Goal: Task Accomplishment & Management: Use online tool/utility

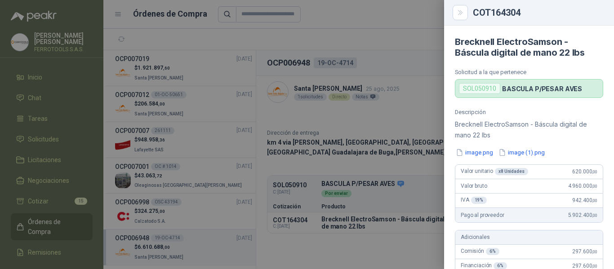
scroll to position [90, 0]
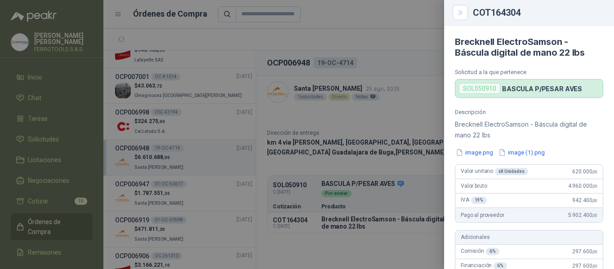
click at [230, 28] on div at bounding box center [307, 134] width 614 height 269
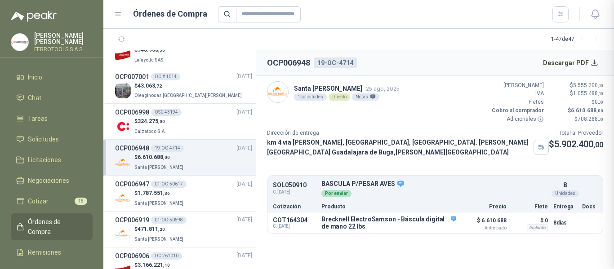
scroll to position [356, 0]
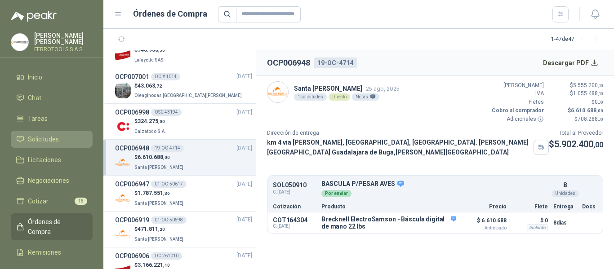
click at [44, 138] on span "Solicitudes" at bounding box center [43, 139] width 31 height 10
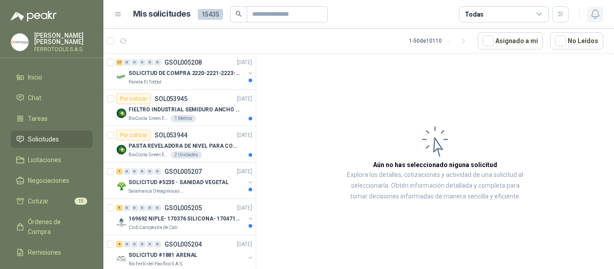
click at [594, 19] on icon "button" at bounding box center [595, 14] width 11 height 11
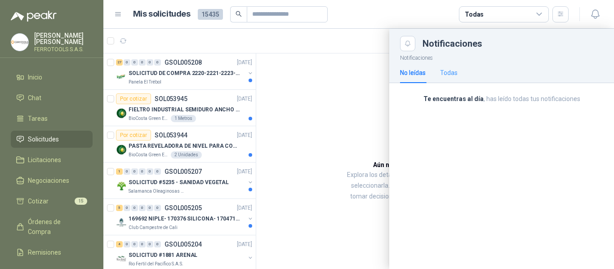
click at [446, 78] on div "Todas" at bounding box center [449, 72] width 18 height 21
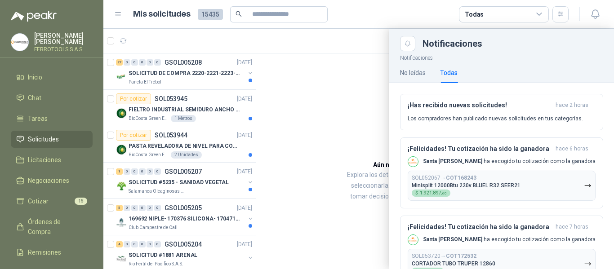
click at [311, 127] on div at bounding box center [358, 149] width 511 height 241
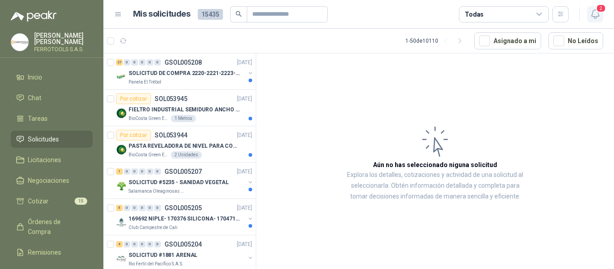
click at [596, 14] on icon "button" at bounding box center [595, 14] width 11 height 11
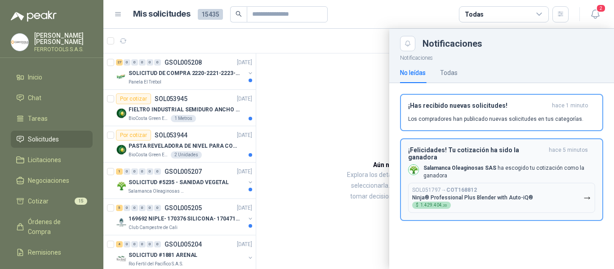
click at [547, 184] on button "SOL051797 → COT168812 Ninja® Professional Plus Blender with Auto-iQ® $ 1.429.40…" at bounding box center [501, 198] width 187 height 30
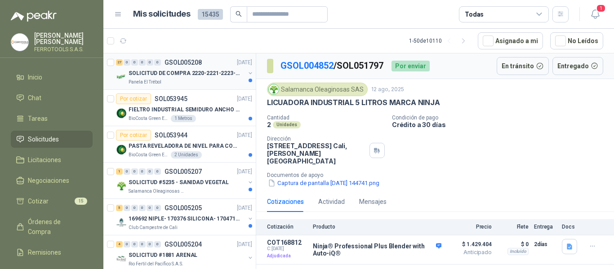
click at [191, 69] on p "SOLICITUD DE COMPRA 2220-2221-2223-2224" at bounding box center [185, 73] width 112 height 9
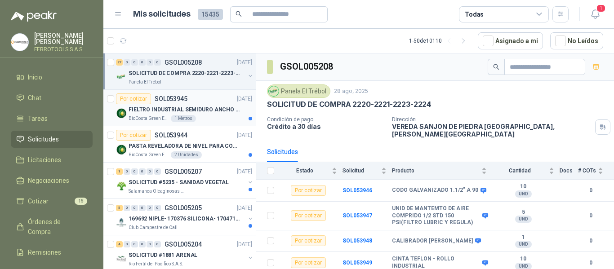
click at [229, 108] on p "FIELTRO INDUSTRIAL SEMIDURO ANCHO 25 MM" at bounding box center [185, 110] width 112 height 9
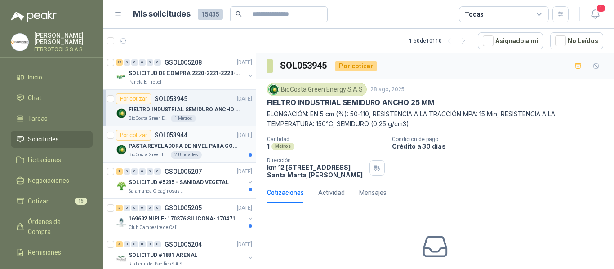
click at [221, 146] on p "PASTA REVELADORA DE NIVEL PARA COMBUSTIBLES/ACEITES DE COLOR ROSADA marca kolor…" at bounding box center [185, 146] width 112 height 9
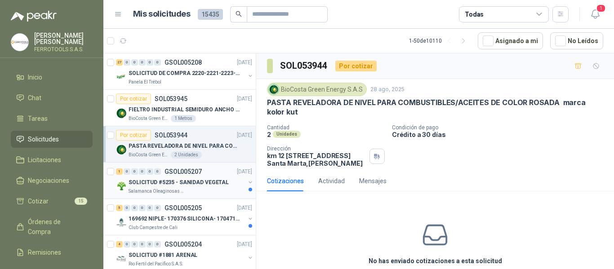
click at [208, 190] on div "Salamanca Oleaginosas SAS" at bounding box center [187, 191] width 116 height 7
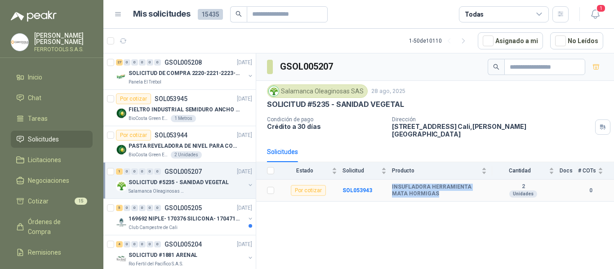
drag, startPoint x: 390, startPoint y: 178, endPoint x: 419, endPoint y: 187, distance: 30.0
click at [419, 187] on tr "Por cotizar SOL053943 INSUFLADORA HERRAMIENTA MATA HORMIGAS 2 Unidades 0" at bounding box center [435, 191] width 358 height 22
copy tr "INSUFLADORA HERRAMIENTA MATA HORMIGAS"
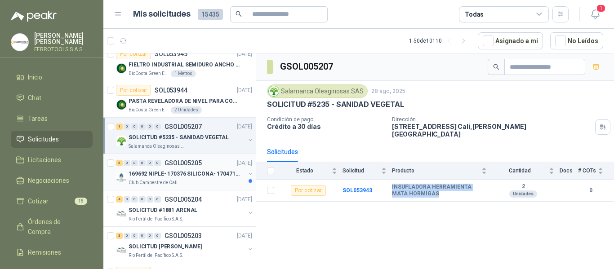
click at [183, 172] on p "169692 NIPLE- 170376 SILICONA- 170471 VALVULA REG" at bounding box center [185, 174] width 112 height 9
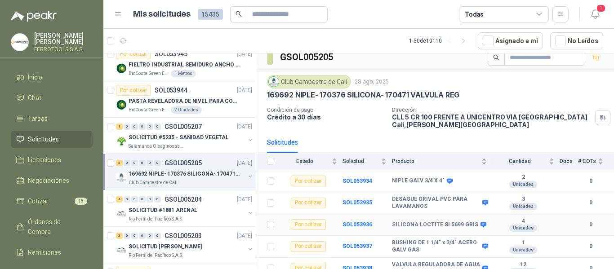
scroll to position [17, 0]
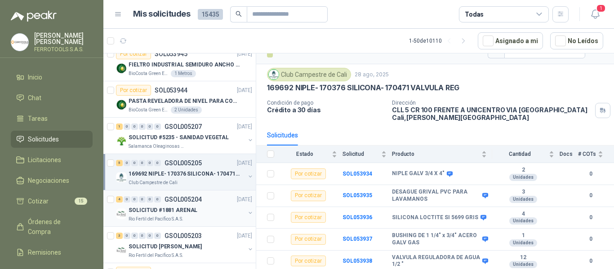
click at [193, 203] on div "4 0 0 0 0 0 GSOL005204 28/08/25" at bounding box center [185, 199] width 138 height 11
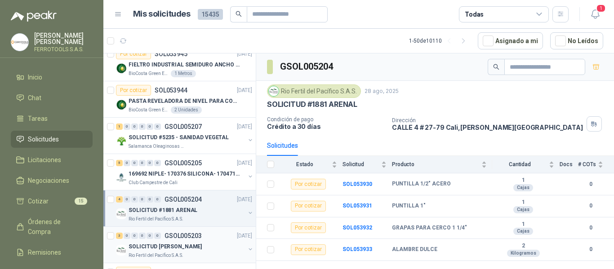
click at [204, 249] on div "SOLICITUD [PERSON_NAME]" at bounding box center [187, 246] width 116 height 11
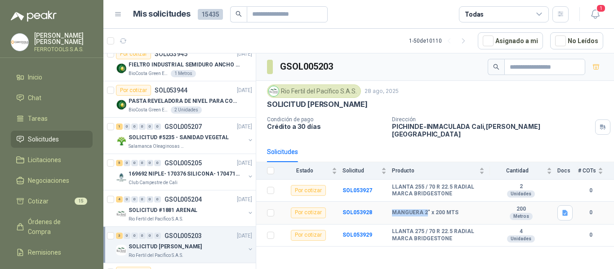
drag, startPoint x: 392, startPoint y: 206, endPoint x: 427, endPoint y: 206, distance: 34.6
click at [427, 209] on b "MANGUERA 2" x 200 MTS" at bounding box center [425, 212] width 67 height 7
copy b "MANGUERA 2"
click at [600, 17] on icon "button" at bounding box center [595, 14] width 11 height 11
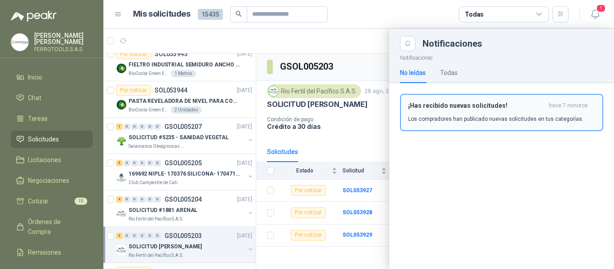
click at [492, 119] on p "Los compradores han publicado nuevas solicitudes en tus categorías." at bounding box center [495, 119] width 175 height 8
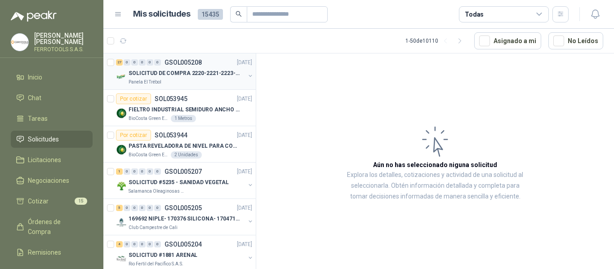
click at [208, 81] on div "Panela El Trébol" at bounding box center [187, 82] width 116 height 7
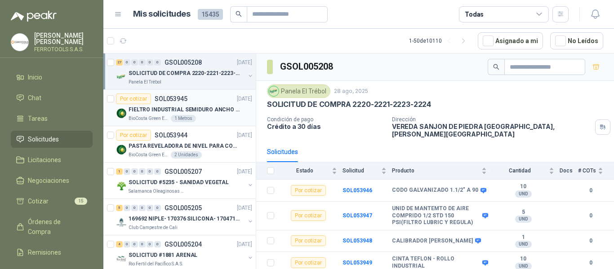
click at [212, 111] on p "FIELTRO INDUSTRIAL SEMIDURO ANCHO 25 MM" at bounding box center [185, 110] width 112 height 9
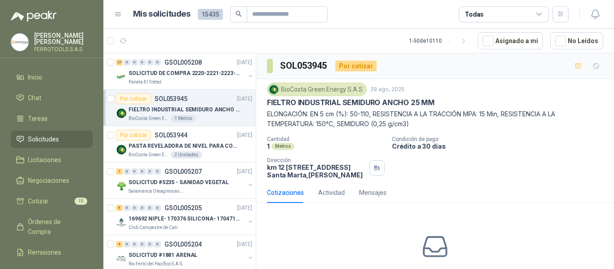
scroll to position [45, 0]
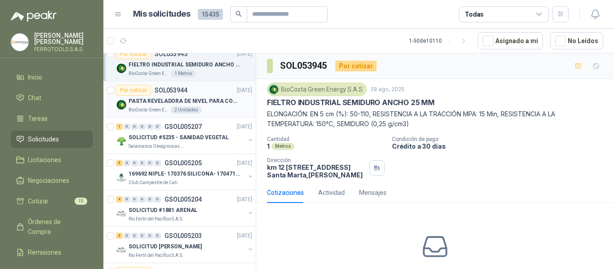
click at [216, 107] on div "BioCosta Green Energy S.A.S 2 Unidades" at bounding box center [191, 110] width 124 height 7
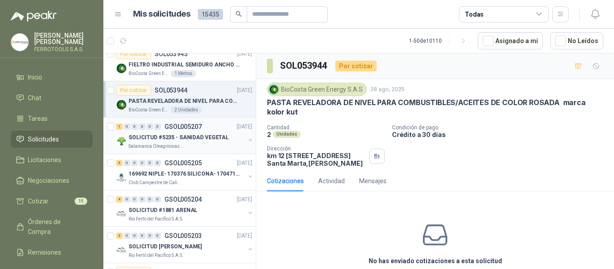
click at [216, 139] on p "SOLICITUD #5235 - SANIDAD VEGETAL" at bounding box center [179, 138] width 100 height 9
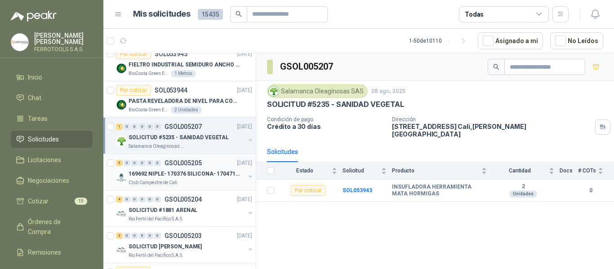
click at [210, 175] on p "169692 NIPLE- 170376 SILICONA- 170471 VALVULA REG" at bounding box center [185, 174] width 112 height 9
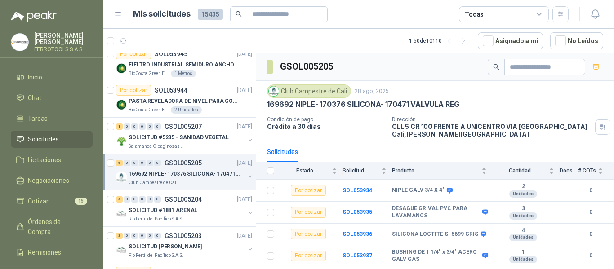
scroll to position [90, 0]
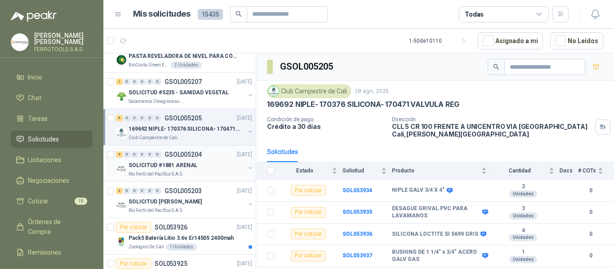
click at [216, 173] on div "Rio Fertil del Pacífico S.A.S." at bounding box center [187, 174] width 116 height 7
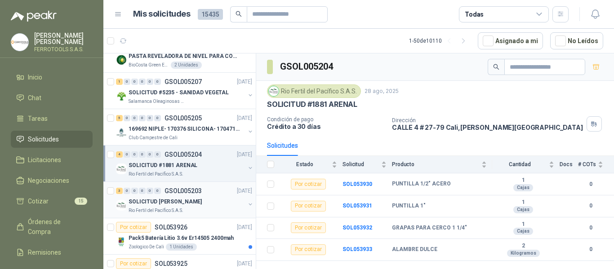
click at [218, 206] on div "SOLICITUD [PERSON_NAME]" at bounding box center [187, 201] width 116 height 11
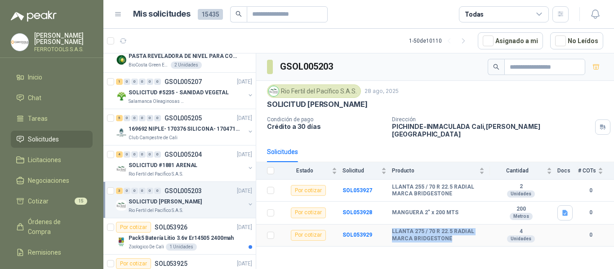
drag, startPoint x: 392, startPoint y: 226, endPoint x: 452, endPoint y: 236, distance: 61.0
click at [452, 236] on tr "Por cotizar SOL053929 LLANTA 275 / 70 R 22.5 RADIAL MARCA BRIDGESTONE 4 Unidade…" at bounding box center [435, 236] width 358 height 22
copy tr "LLANTA 275 / 70 R 22.5 RADIAL MARCA BRIDGESTONE"
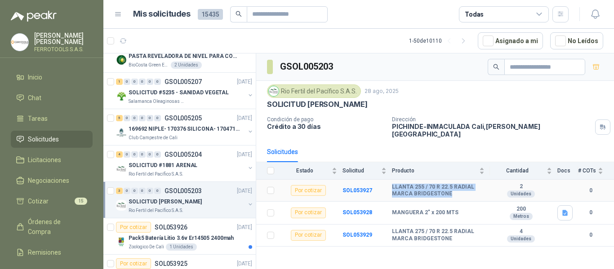
drag, startPoint x: 392, startPoint y: 180, endPoint x: 465, endPoint y: 190, distance: 73.0
click at [465, 190] on b "LLANTA 255 / 70 R 22.5 RADIAL MARCA BRIDGESTONE" at bounding box center [438, 191] width 93 height 14
copy b "LLANTA 255 / 70 R 22.5 RADIAL MARCA BRIDGESTONE"
click at [359, 232] on b "SOL053929" at bounding box center [358, 235] width 30 height 6
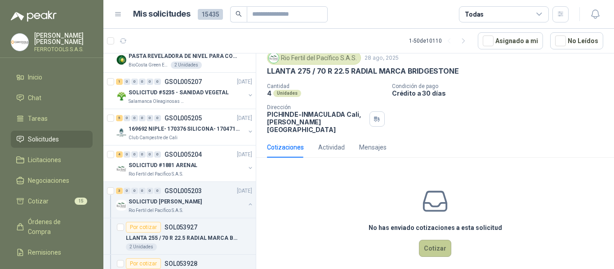
click at [427, 245] on button "Cotizar" at bounding box center [435, 248] width 32 height 17
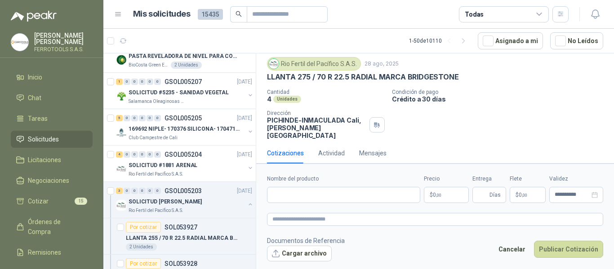
scroll to position [25, 0]
click at [329, 192] on input "Nombre del producto" at bounding box center [343, 195] width 153 height 16
paste input "**********"
type input "**********"
click at [345, 217] on textarea at bounding box center [435, 219] width 336 height 13
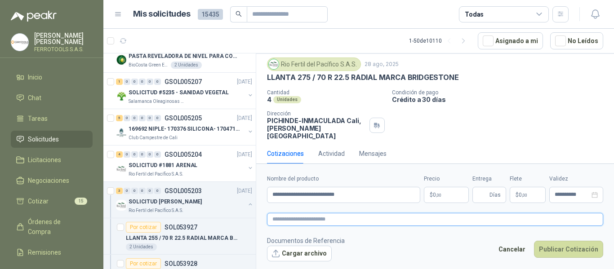
paste textarea "**********"
type textarea "**********"
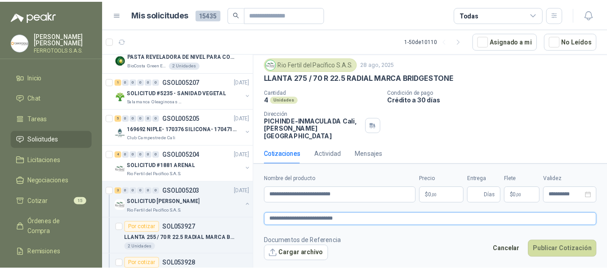
scroll to position [31, 0]
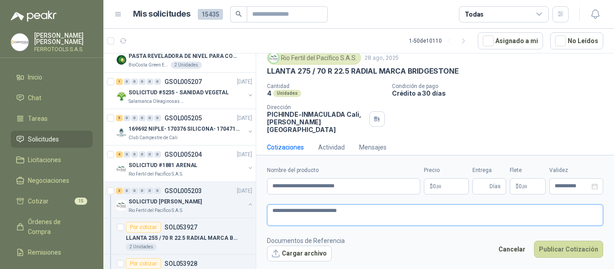
type textarea "**********"
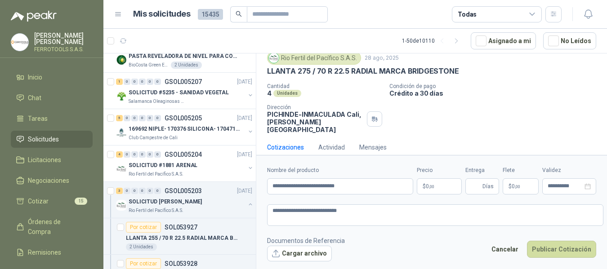
click at [445, 189] on body "HERNAN RUALES FERROTOOLS S.A.S. Inicio Chat Tareas Solicitudes Licitaciones Neg…" at bounding box center [303, 134] width 607 height 269
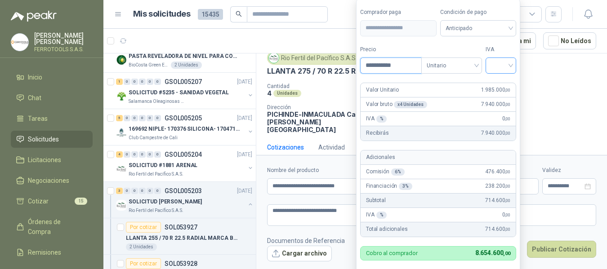
click at [511, 71] on span at bounding box center [501, 65] width 20 height 15
type input "**********"
click at [506, 87] on div "19%" at bounding box center [502, 84] width 17 height 10
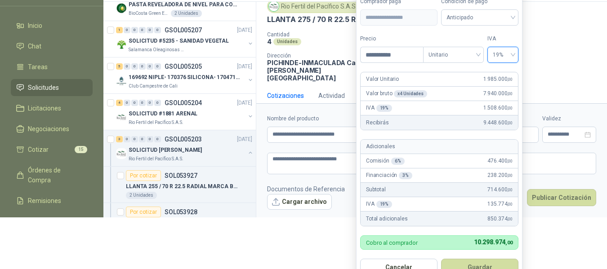
scroll to position [70, 0]
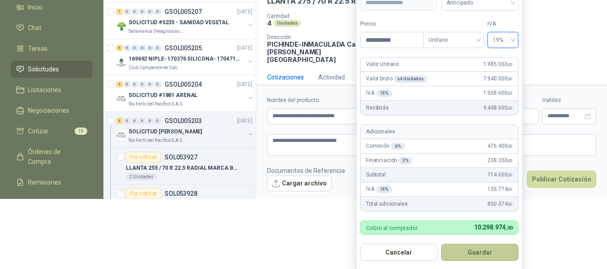
click at [482, 253] on button "Guardar" at bounding box center [479, 252] width 77 height 17
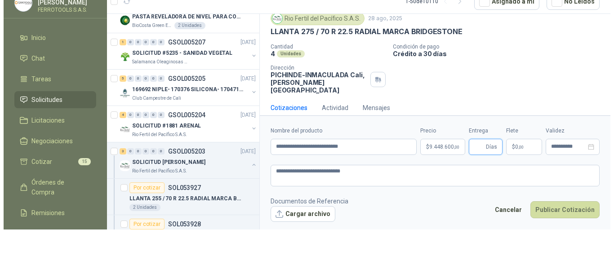
scroll to position [0, 0]
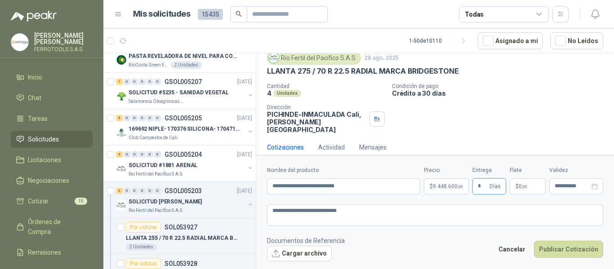
type input "*"
click at [408, 218] on textarea "**********" at bounding box center [435, 216] width 336 height 22
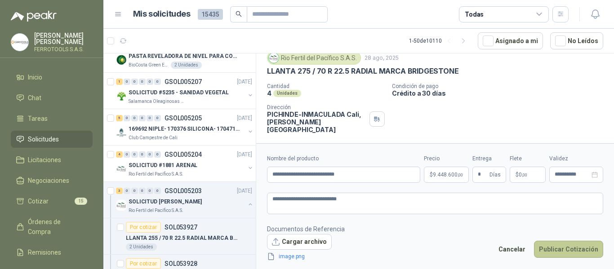
click at [557, 249] on button "Publicar Cotización" at bounding box center [568, 249] width 69 height 17
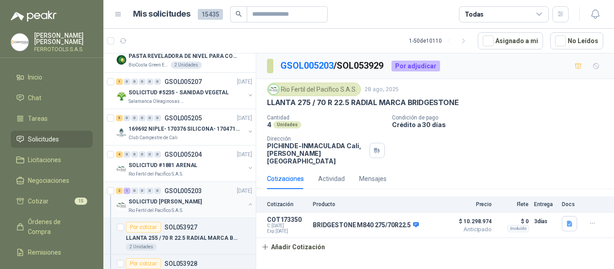
click at [223, 204] on div "SOLICITUD [PERSON_NAME]" at bounding box center [187, 201] width 116 height 11
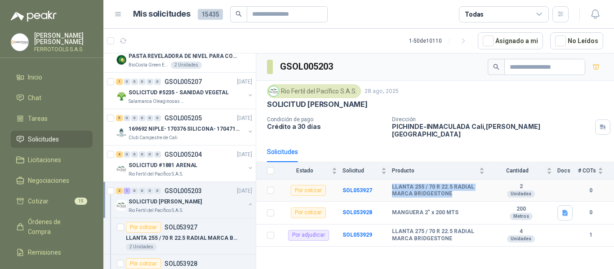
drag, startPoint x: 451, startPoint y: 189, endPoint x: 390, endPoint y: 180, distance: 61.4
click at [390, 180] on tr "Por cotizar SOL053927 LLANTA 255 / 70 R 22.5 RADIAL MARCA BRIDGESTONE 2 Unidade…" at bounding box center [435, 191] width 358 height 22
copy tr "LLANTA 255 / 70 R 22.5 RADIAL MARCA BRIDGESTONE"
click at [365, 187] on b "SOL053927" at bounding box center [358, 190] width 30 height 6
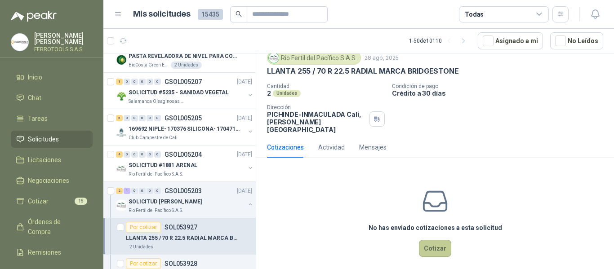
click at [441, 243] on button "Cotizar" at bounding box center [435, 248] width 32 height 17
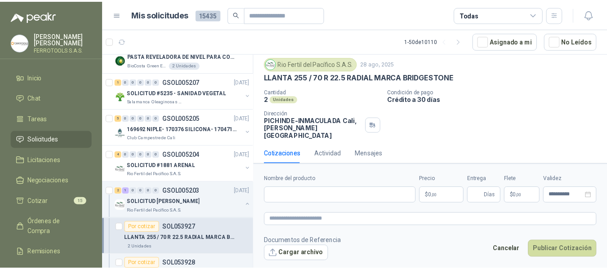
scroll to position [25, 0]
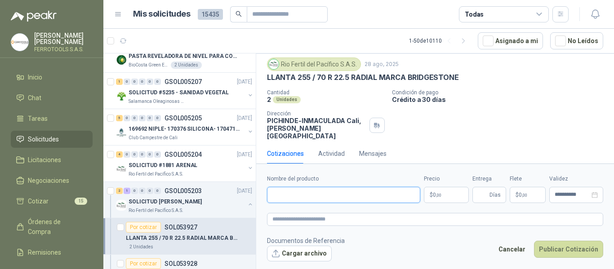
click at [348, 198] on input "Nombre del producto" at bounding box center [343, 195] width 153 height 16
paste input "**********"
type input "**********"
click at [351, 220] on textarea at bounding box center [435, 219] width 336 height 13
paste textarea "**********"
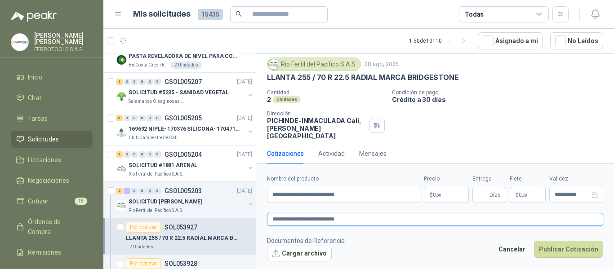
type textarea "**********"
click at [438, 199] on body "HERNAN RUALES FERROTOOLS S.A.S. Inicio Chat Tareas Solicitudes Licitaciones Neg…" at bounding box center [307, 134] width 614 height 269
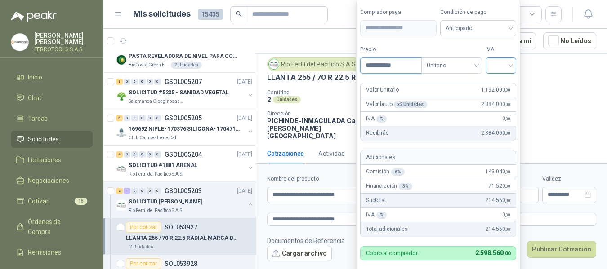
type input "**********"
click at [501, 60] on input "search" at bounding box center [501, 64] width 20 height 13
click at [500, 80] on div "19%" at bounding box center [502, 84] width 17 height 10
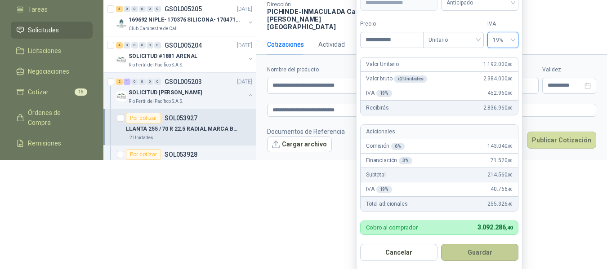
click at [490, 255] on button "Guardar" at bounding box center [479, 252] width 77 height 17
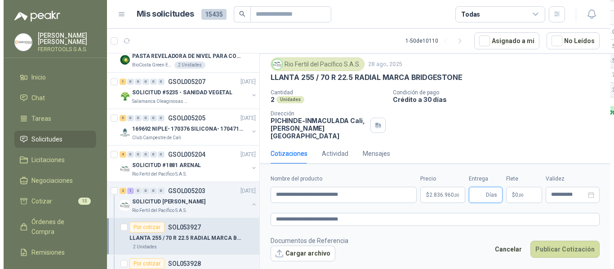
scroll to position [0, 0]
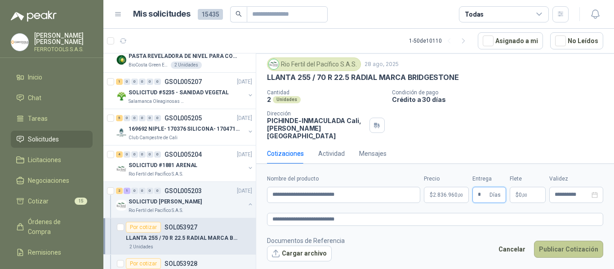
type input "*"
click at [573, 250] on button "Publicar Cotización" at bounding box center [568, 249] width 69 height 17
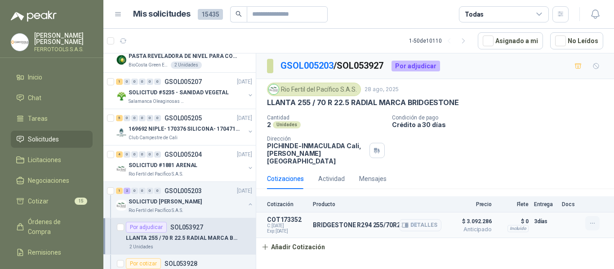
click at [595, 220] on icon "button" at bounding box center [593, 224] width 8 height 8
click at [556, 180] on button "Editar" at bounding box center [575, 180] width 72 height 14
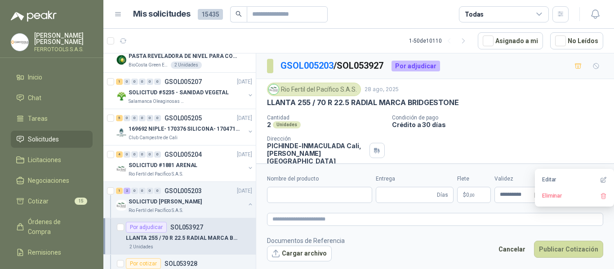
type input "**********"
type input "*"
type textarea "**********"
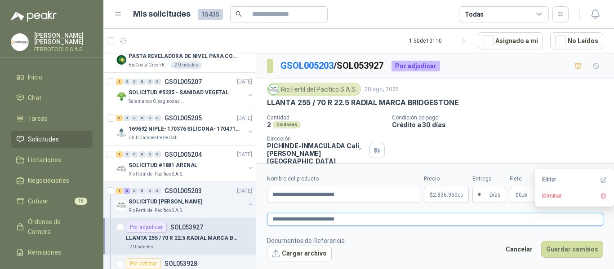
click at [376, 219] on textarea "**********" at bounding box center [435, 219] width 336 height 13
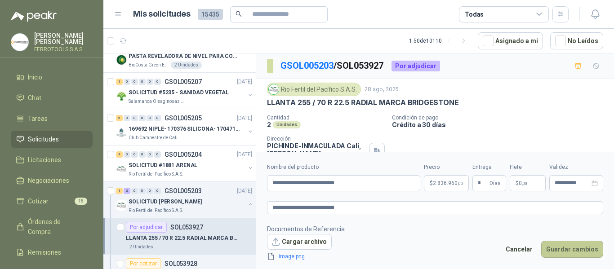
click at [567, 250] on button "Guardar cambios" at bounding box center [572, 249] width 62 height 17
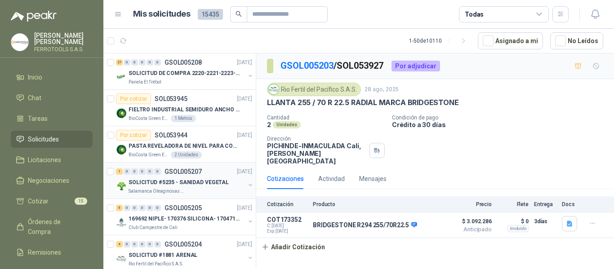
click at [195, 188] on div "Salamanca Oleaginosas SAS" at bounding box center [187, 191] width 116 height 7
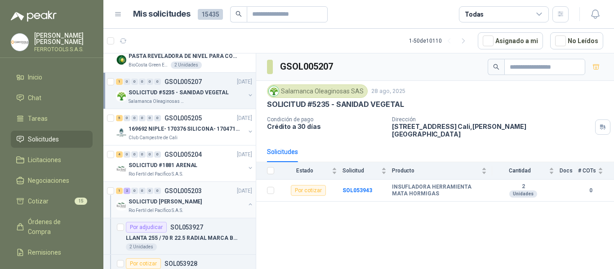
scroll to position [180, 0]
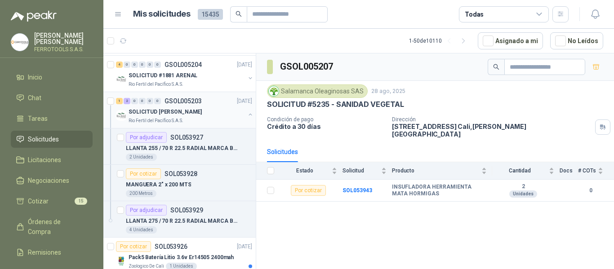
click at [216, 108] on div "SOLICITUD [PERSON_NAME]" at bounding box center [187, 112] width 116 height 11
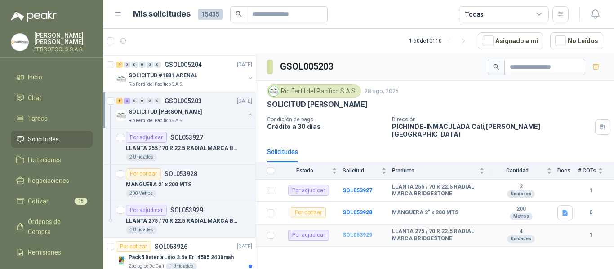
click at [350, 232] on b "SOL053929" at bounding box center [358, 235] width 30 height 6
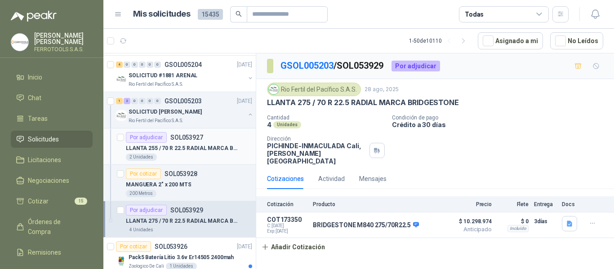
click at [206, 148] on p "LLANTA 255 / 70 R 22.5 RADIAL MARCA BRIDGESTONE" at bounding box center [182, 148] width 112 height 9
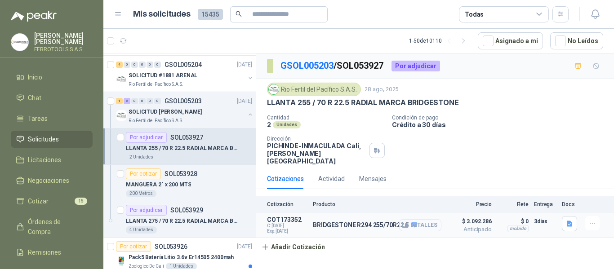
click at [423, 219] on button "Detalles" at bounding box center [420, 225] width 42 height 12
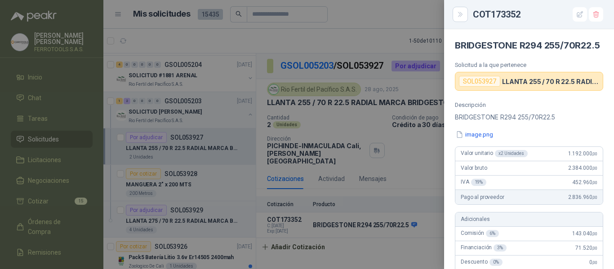
click at [355, 41] on div at bounding box center [307, 134] width 614 height 269
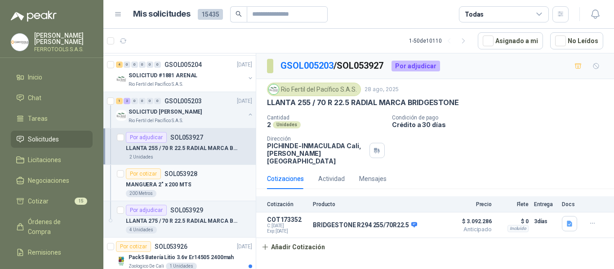
click at [204, 190] on div "MANGUERA 2" x 200 MTS" at bounding box center [189, 184] width 126 height 11
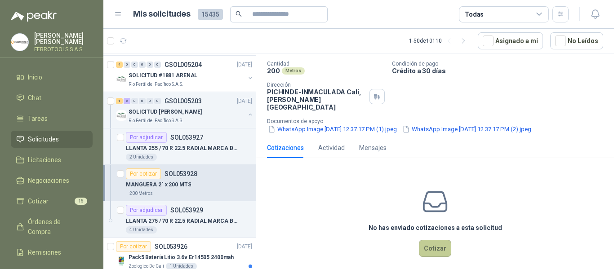
click at [438, 247] on button "Cotizar" at bounding box center [435, 248] width 32 height 17
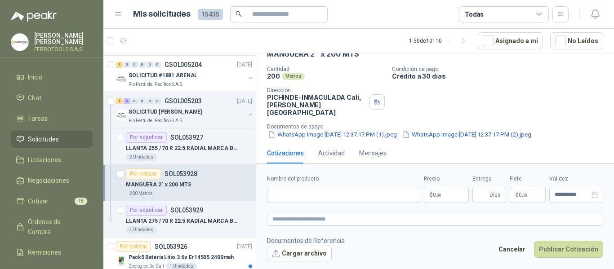
scroll to position [48, 0]
click at [309, 194] on input "Nombre del producto" at bounding box center [343, 195] width 153 height 16
paste input "**********"
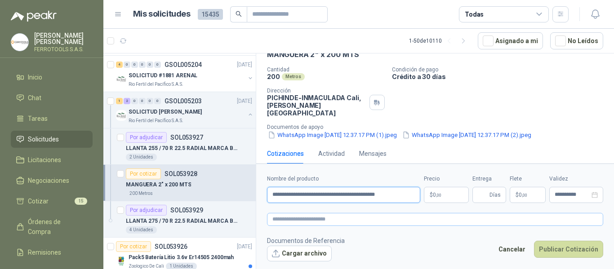
type input "**********"
click at [333, 222] on textarea at bounding box center [435, 219] width 336 height 13
paste textarea "**********"
type textarea "**********"
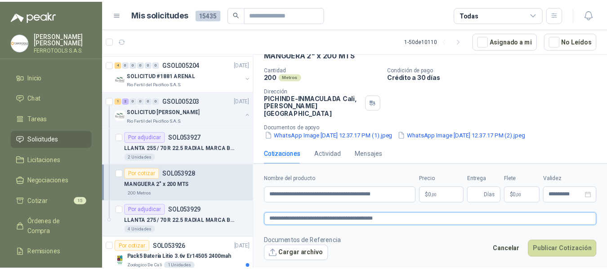
scroll to position [54, 0]
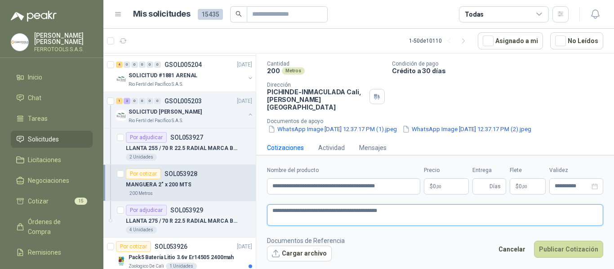
type textarea "**********"
click at [438, 188] on body "HERNAN RUALES FERROTOOLS S.A.S. Inicio Chat Tareas Solicitudes Licitaciones Neg…" at bounding box center [307, 134] width 614 height 269
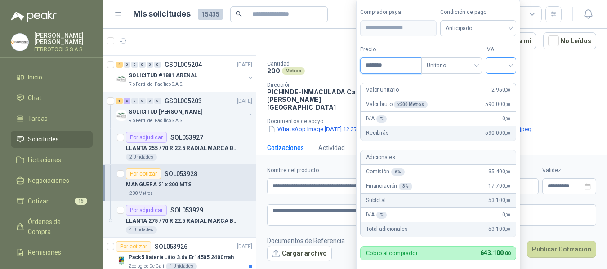
type input "*******"
click at [500, 67] on input "search" at bounding box center [501, 64] width 20 height 13
click at [503, 82] on div "19%" at bounding box center [502, 84] width 17 height 10
click at [509, 51] on label "IVA" at bounding box center [502, 49] width 31 height 9
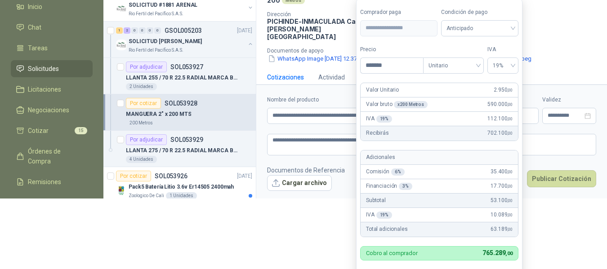
scroll to position [74, 0]
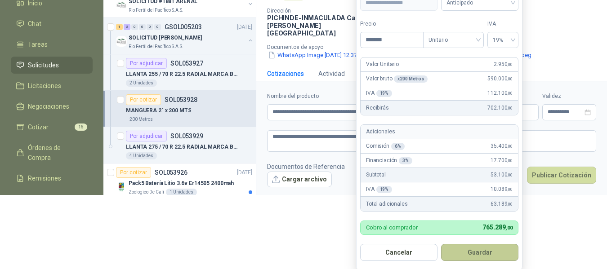
click at [481, 252] on button "Guardar" at bounding box center [479, 252] width 77 height 17
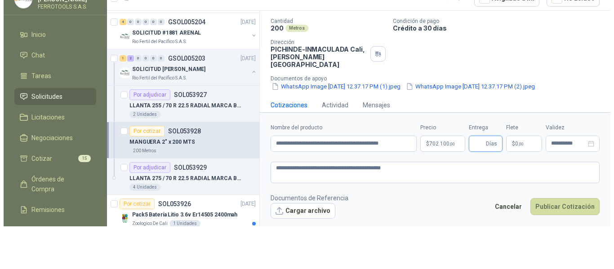
scroll to position [0, 0]
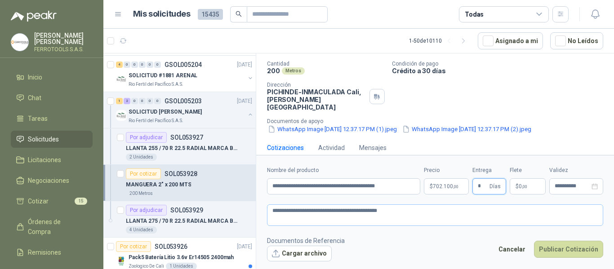
type input "*"
click at [430, 214] on textarea "**********" at bounding box center [435, 216] width 336 height 22
click at [571, 250] on button "Publicar Cotización" at bounding box center [568, 249] width 69 height 17
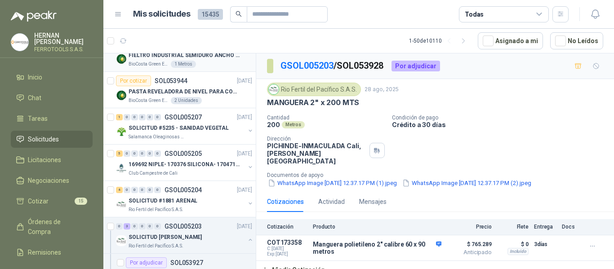
scroll to position [90, 0]
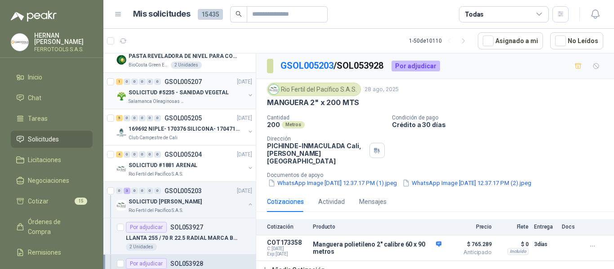
click at [209, 94] on p "SOLICITUD #5235 - SANIDAD VEGETAL" at bounding box center [179, 93] width 100 height 9
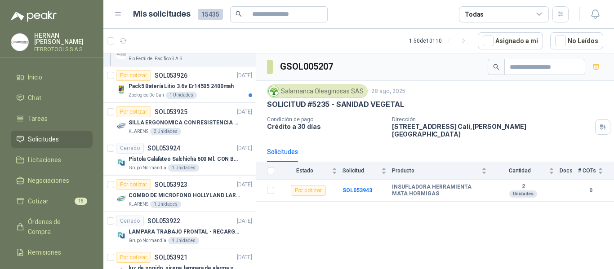
scroll to position [360, 0]
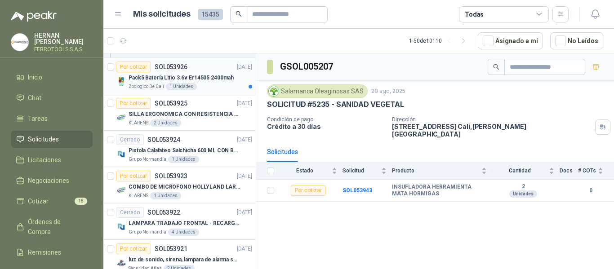
click at [209, 74] on p "Pack5 Batería Litio 3.6v Er14505 2400mah" at bounding box center [181, 78] width 105 height 9
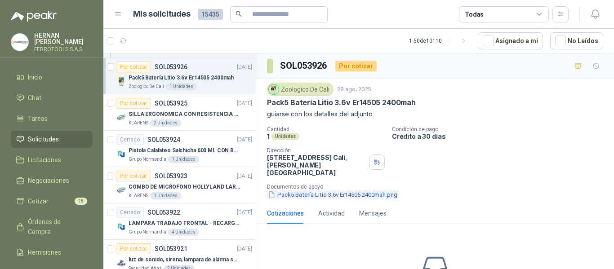
click at [334, 190] on button "Pack5 Batería Litio 3.6v Er14505 2400mah.png" at bounding box center [332, 194] width 131 height 9
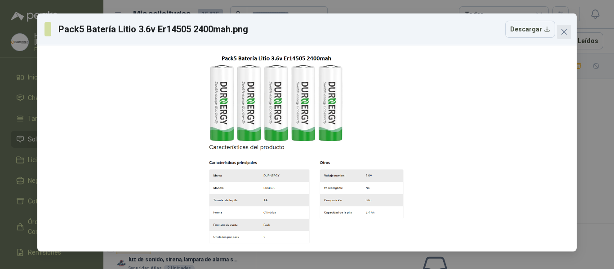
click at [561, 32] on icon "close" at bounding box center [564, 31] width 7 height 7
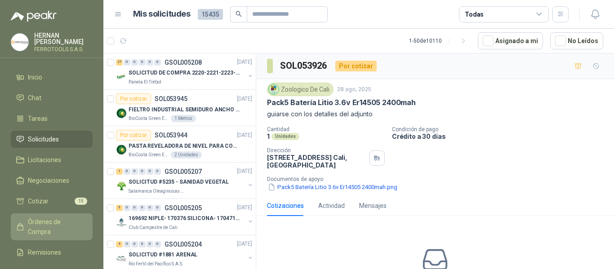
click at [49, 220] on span "Órdenes de Compra" at bounding box center [56, 227] width 56 height 20
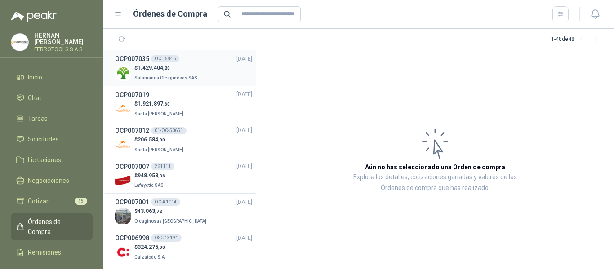
click at [190, 74] on p "Salamanca Oleaginosas SAS" at bounding box center [166, 77] width 65 height 10
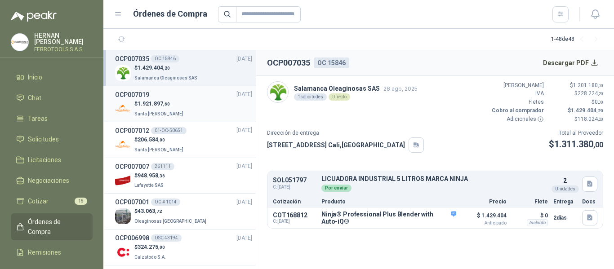
click at [191, 113] on div "$ 1.921.897 ,60 Santa [PERSON_NAME]" at bounding box center [183, 109] width 137 height 18
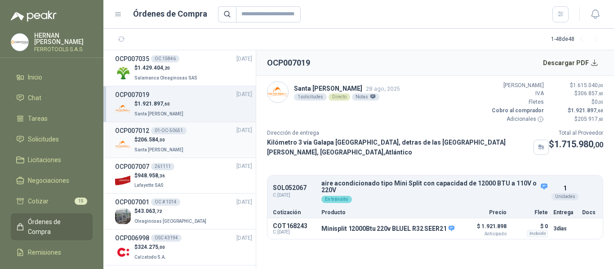
click at [198, 146] on div "$ 206.584 ,00 Santa [PERSON_NAME]" at bounding box center [183, 145] width 137 height 18
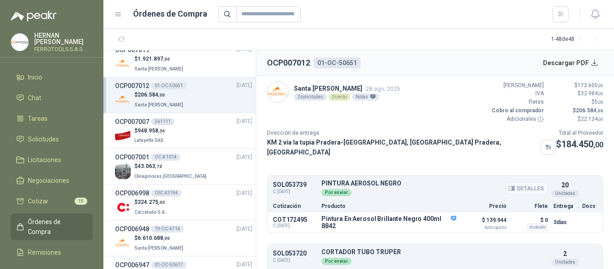
scroll to position [33, 0]
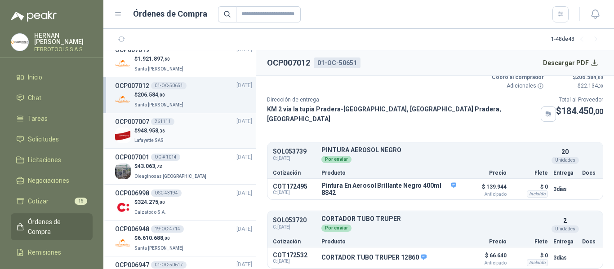
click at [201, 130] on div "$ 948.958 ,36 Lafayette SAS" at bounding box center [183, 136] width 137 height 18
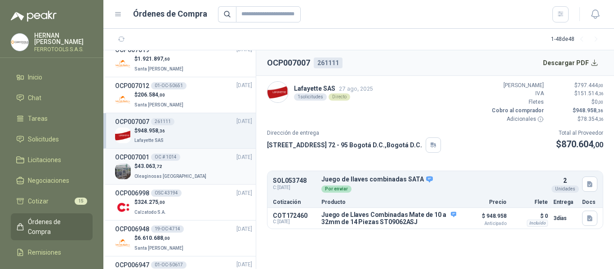
click at [201, 165] on div "$ 43.063 ,72 Oleaginosas San Fernando" at bounding box center [183, 171] width 137 height 18
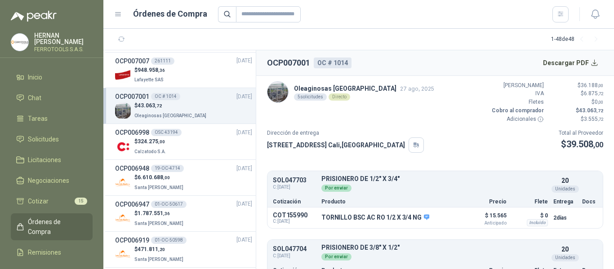
scroll to position [90, 0]
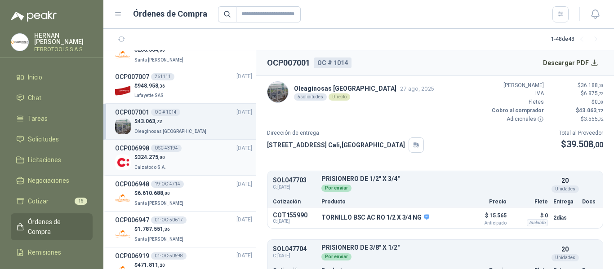
click at [210, 162] on div "$ 324.275 ,00 Calzatodo S.A." at bounding box center [183, 162] width 137 height 18
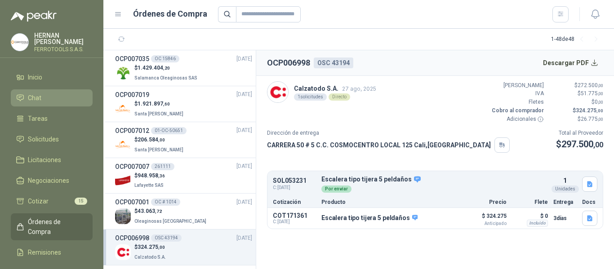
click at [38, 98] on span "Chat" at bounding box center [34, 98] width 13 height 10
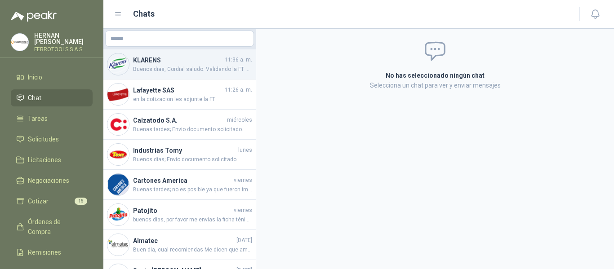
click at [184, 67] on span "Buenos dias, Cordial saludo. Validando la FT nos informa lo siguiente: • Ideal …" at bounding box center [192, 69] width 119 height 9
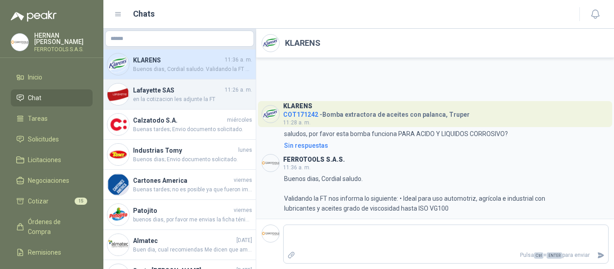
click at [193, 94] on h4 "Lafayette SAS" at bounding box center [178, 90] width 90 height 10
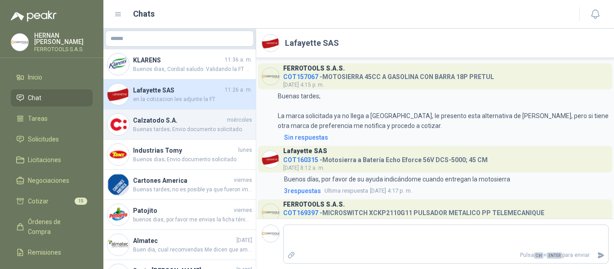
scroll to position [258, 0]
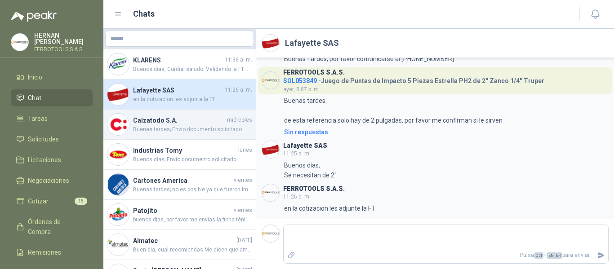
click at [200, 130] on span "Buenas tardes; Envio documento solicitado." at bounding box center [192, 129] width 119 height 9
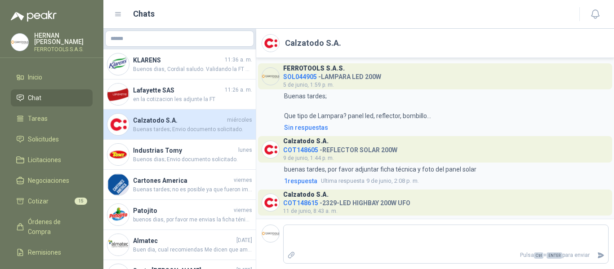
scroll to position [259, 0]
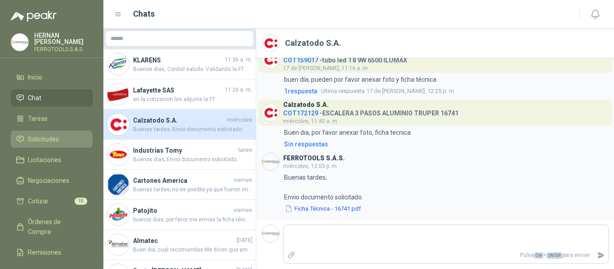
click at [58, 137] on span "Solicitudes" at bounding box center [43, 139] width 31 height 10
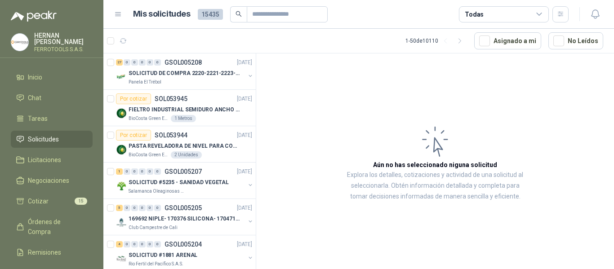
click at [484, 226] on article "Aún no has seleccionado niguna solicitud Explora los detalles, cotizaciones y a…" at bounding box center [435, 162] width 358 height 219
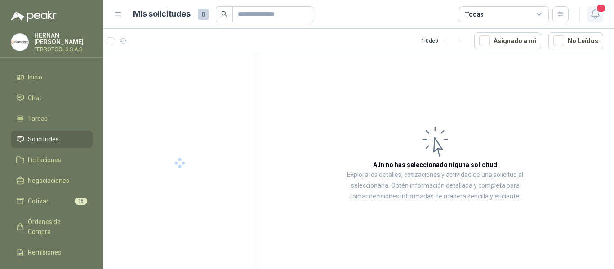
click at [600, 11] on span "1" at bounding box center [601, 8] width 10 height 9
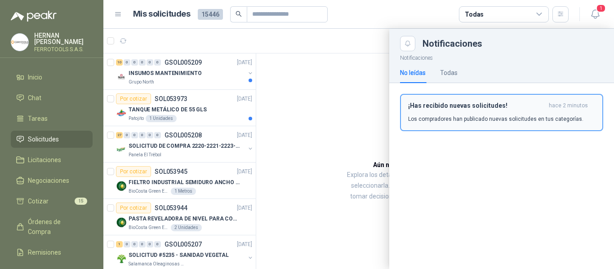
click at [517, 106] on h3 "¡Has recibido nuevas solicitudes!" at bounding box center [476, 106] width 137 height 8
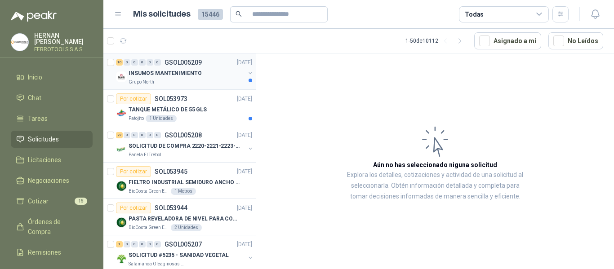
click at [209, 77] on div "INSUMOS MANTENIMIENTO" at bounding box center [187, 73] width 116 height 11
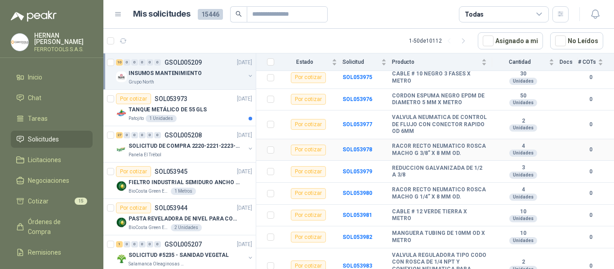
scroll to position [140, 0]
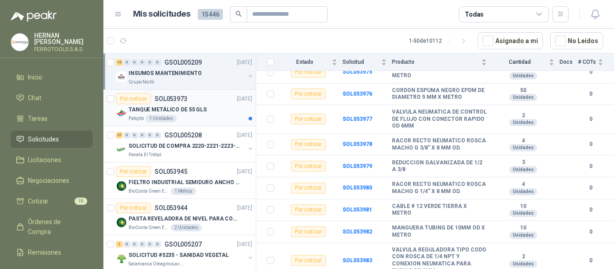
click at [202, 109] on p "TANQUE METÁLICO DE 55 GLS" at bounding box center [168, 110] width 78 height 9
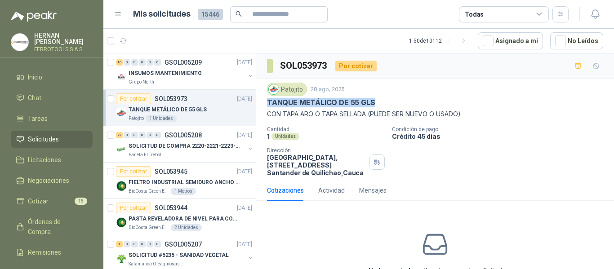
drag, startPoint x: 267, startPoint y: 102, endPoint x: 469, endPoint y: 104, distance: 202.3
click at [469, 104] on div "TANQUE METÁLICO DE 55 GLS" at bounding box center [435, 102] width 336 height 9
copy p "TANQUE METÁLICO DE 55 GLS"
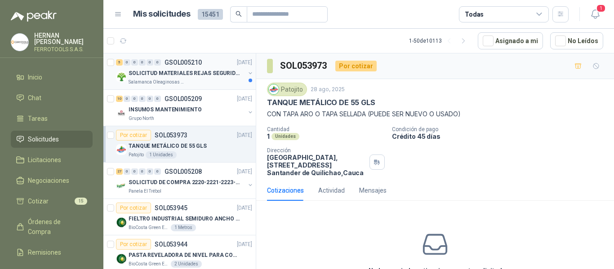
click at [204, 69] on p "SOLICITUD MATERIALES REJAS SEGURIDAD - OFICINA" at bounding box center [185, 73] width 112 height 9
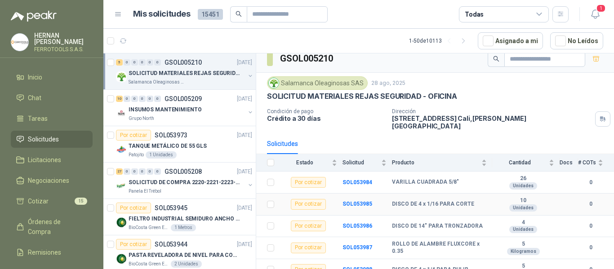
scroll to position [10, 0]
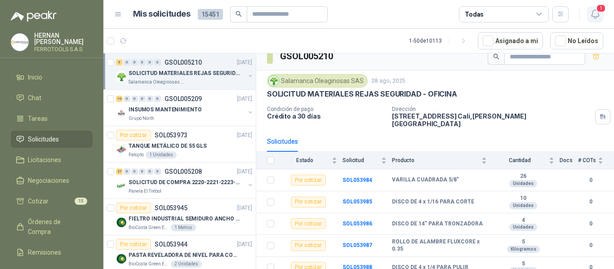
click at [600, 8] on span "1" at bounding box center [601, 8] width 10 height 9
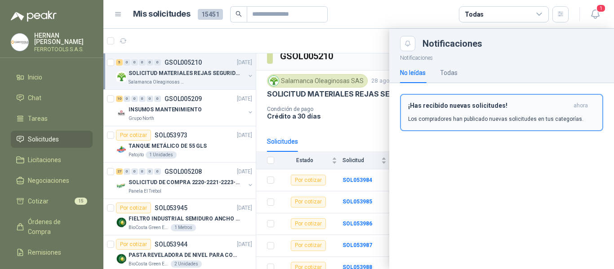
click at [509, 107] on h3 "¡Has recibido nuevas solicitudes!" at bounding box center [489, 106] width 162 height 8
